Goal: Information Seeking & Learning: Learn about a topic

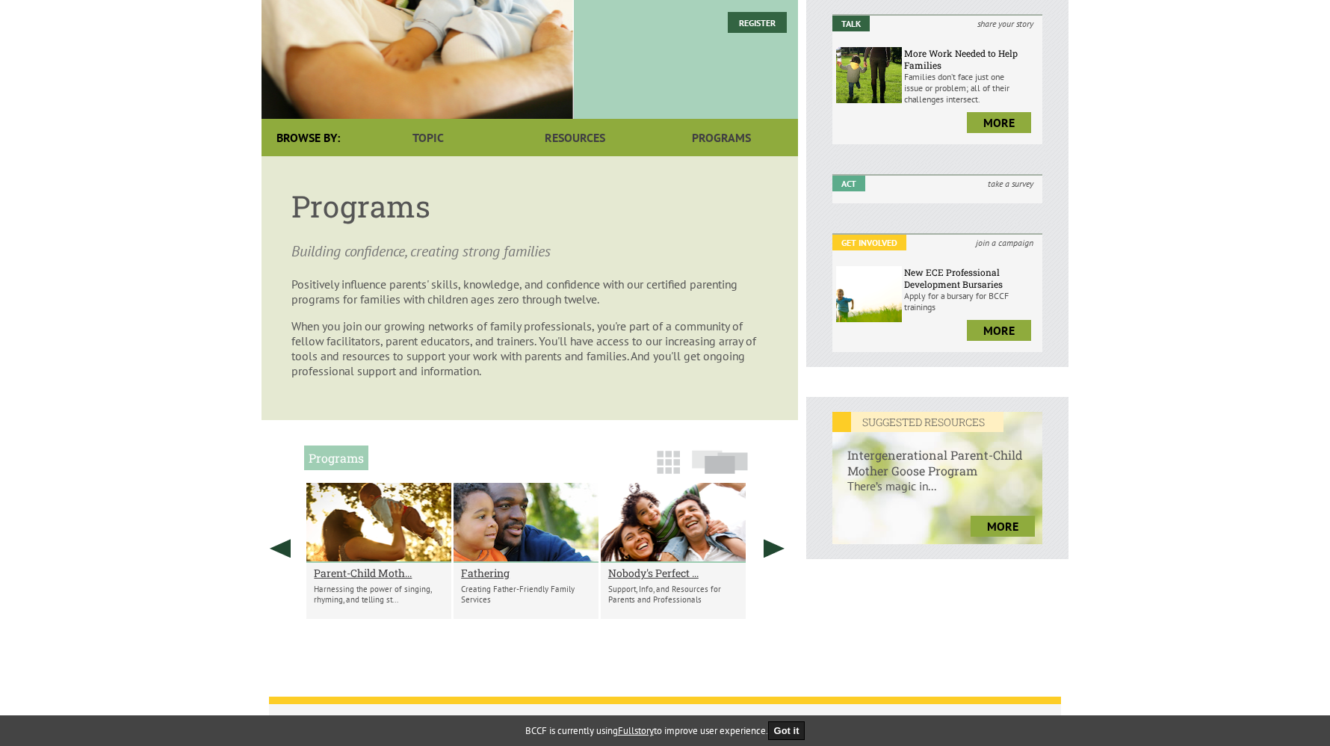
scroll to position [307, 0]
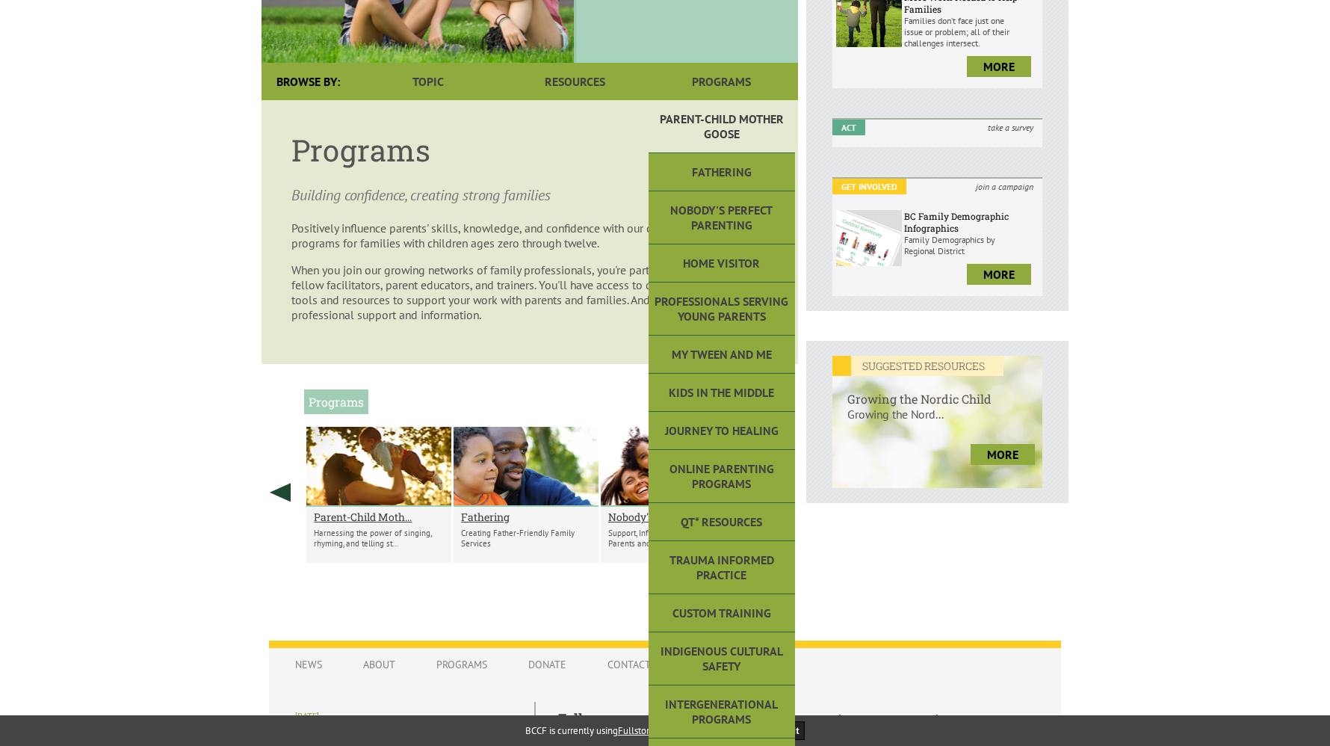
click at [747, 130] on link "Parent-Child Mother Goose" at bounding box center [722, 126] width 146 height 53
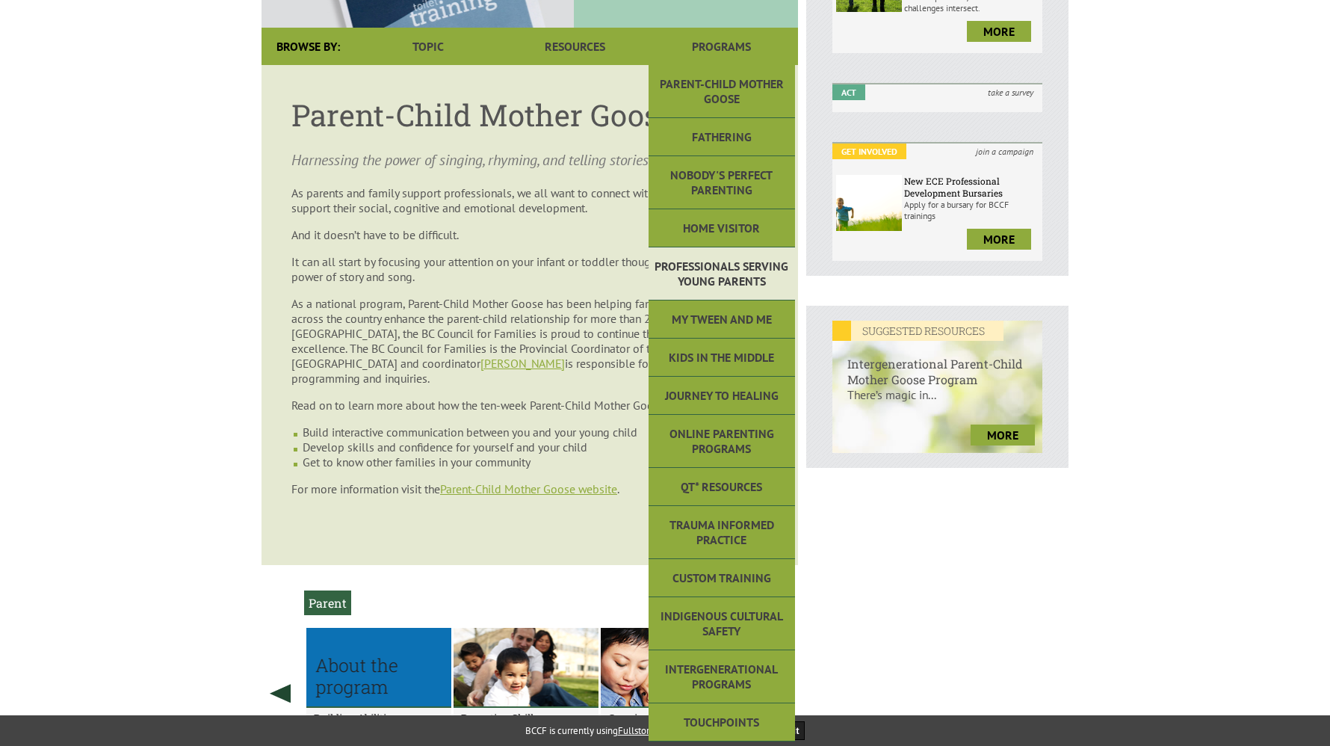
scroll to position [383, 0]
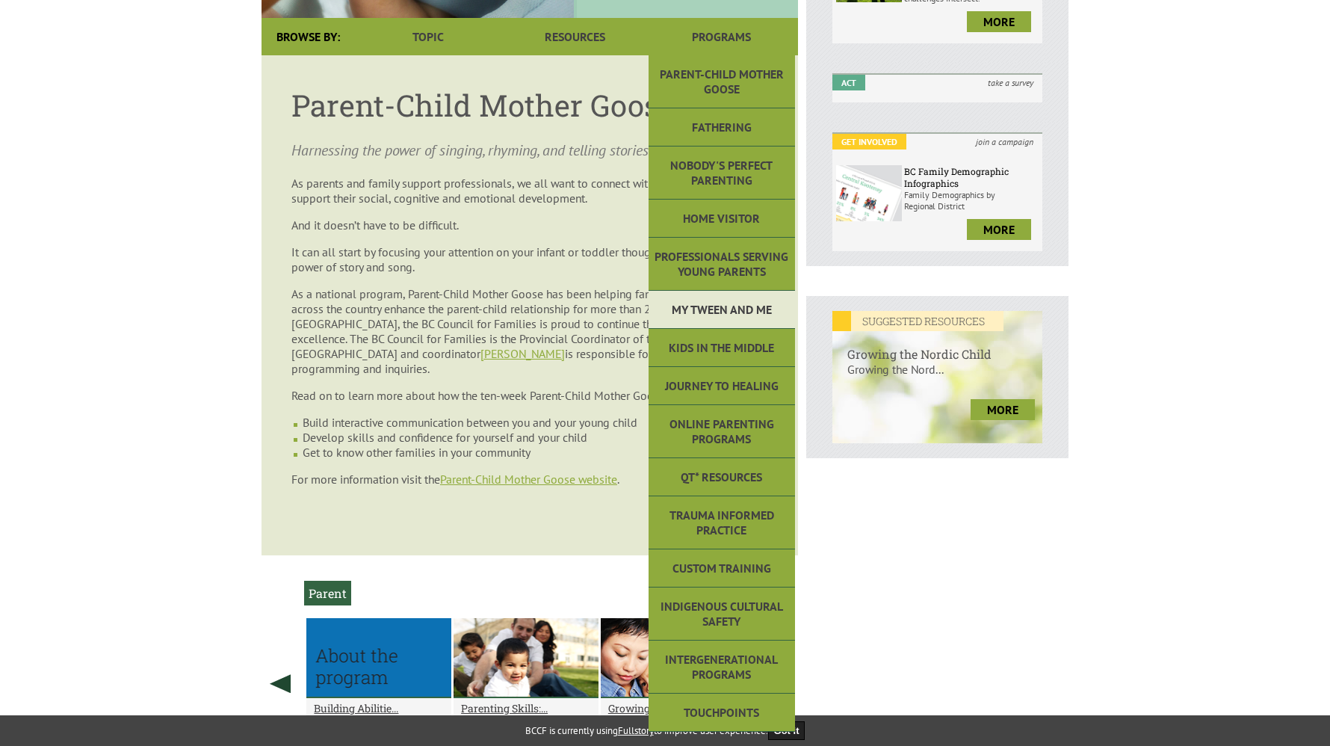
click at [714, 291] on link "My Tween and Me" at bounding box center [722, 310] width 146 height 38
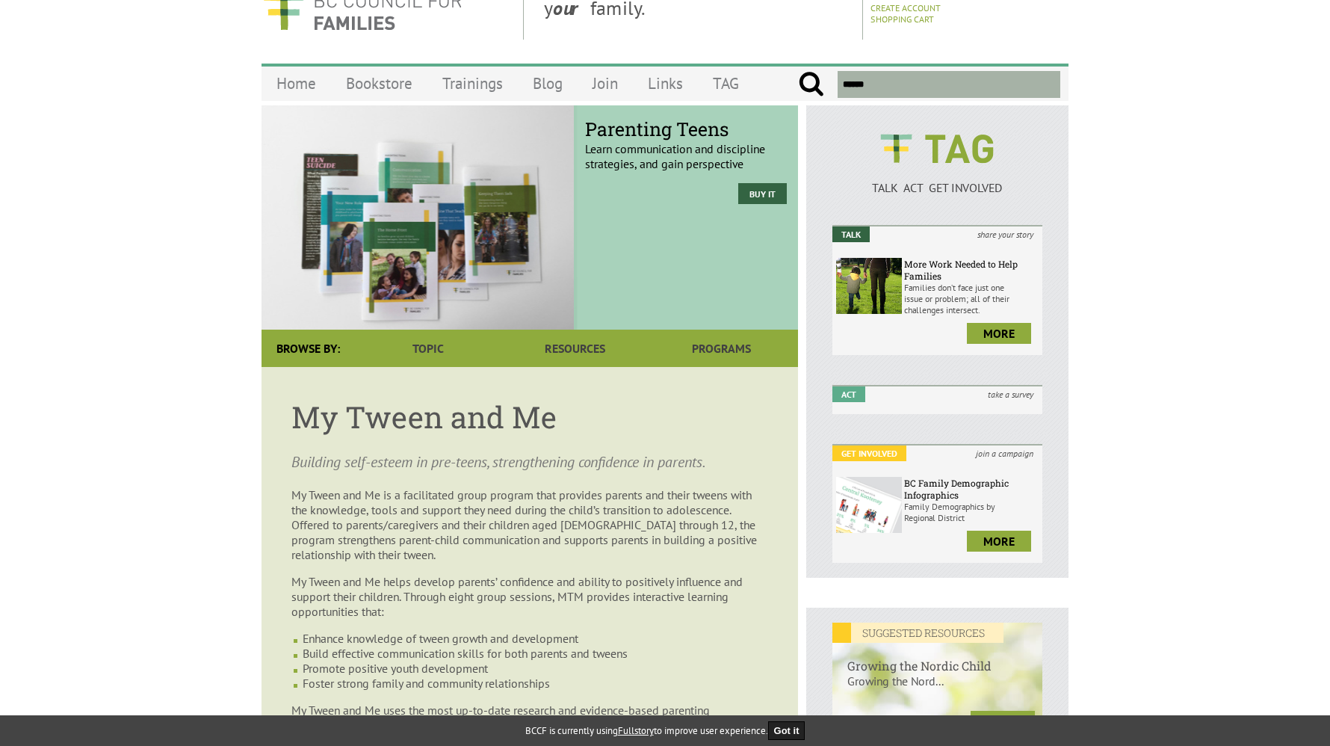
scroll to position [42, 0]
